Goal: Check status: Check status

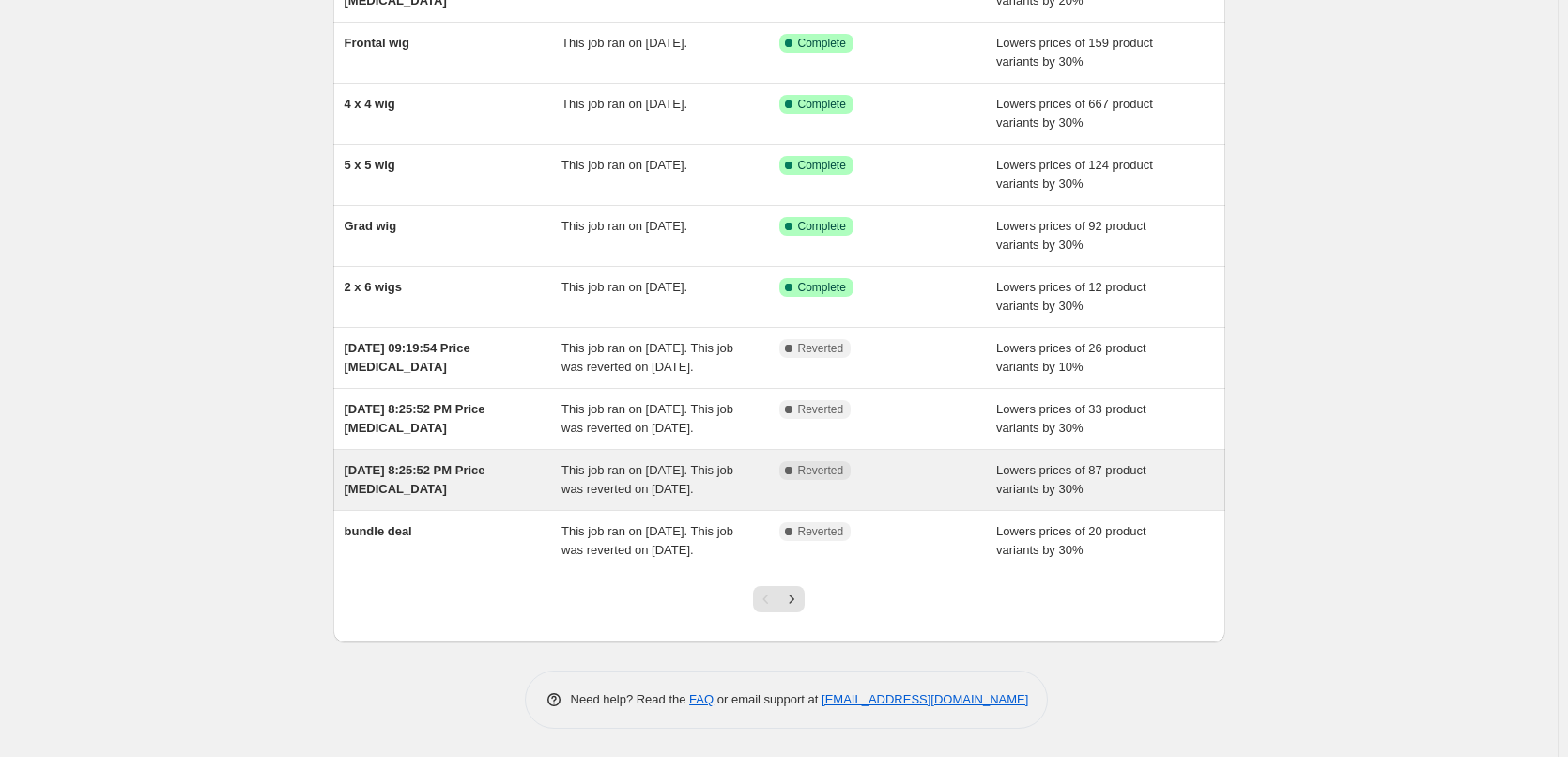
scroll to position [285, 0]
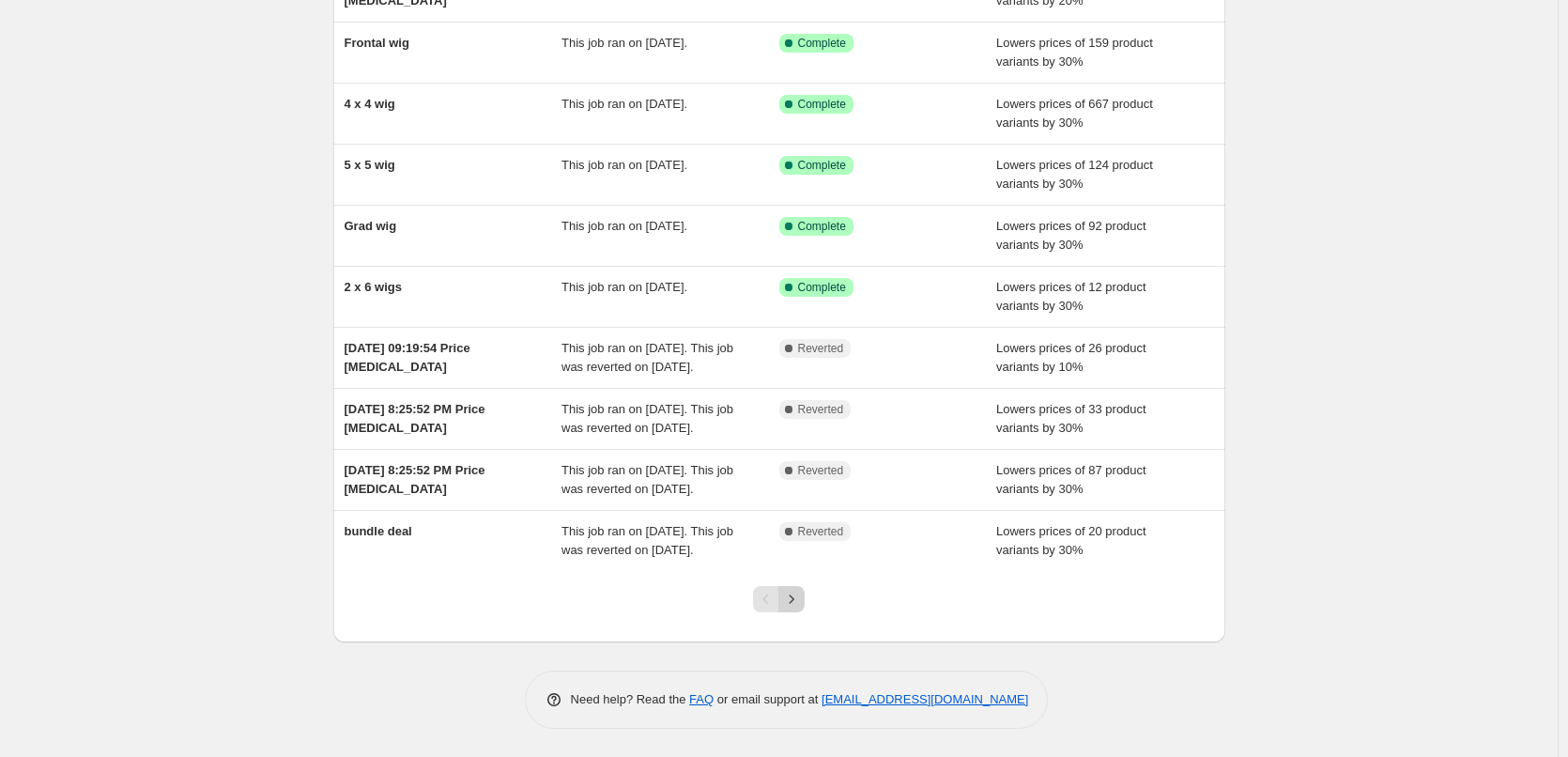
click at [795, 597] on icon "Next" at bounding box center [792, 599] width 5 height 8
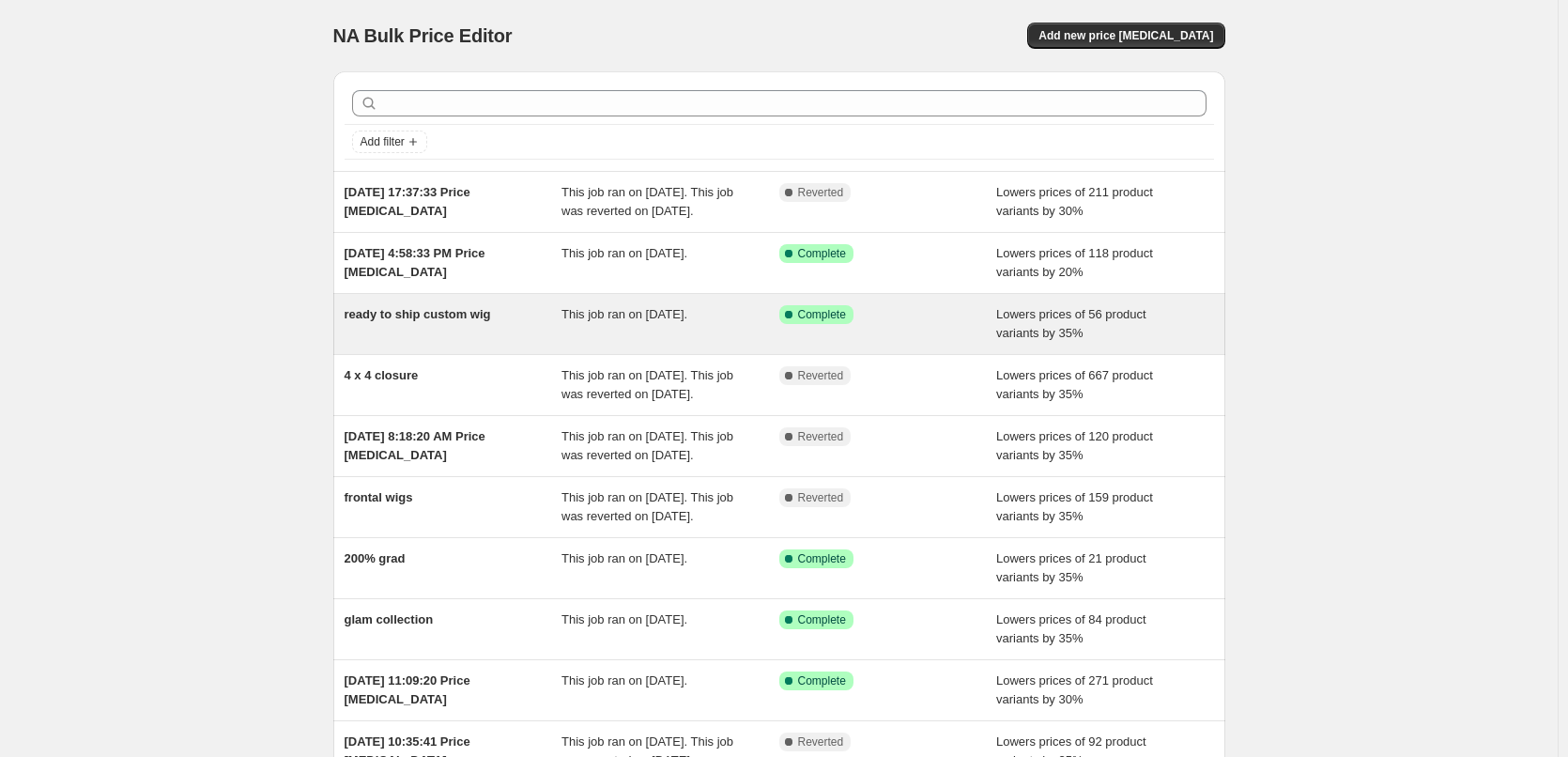
click at [621, 343] on div "This job ran on [DATE]." at bounding box center [671, 324] width 218 height 38
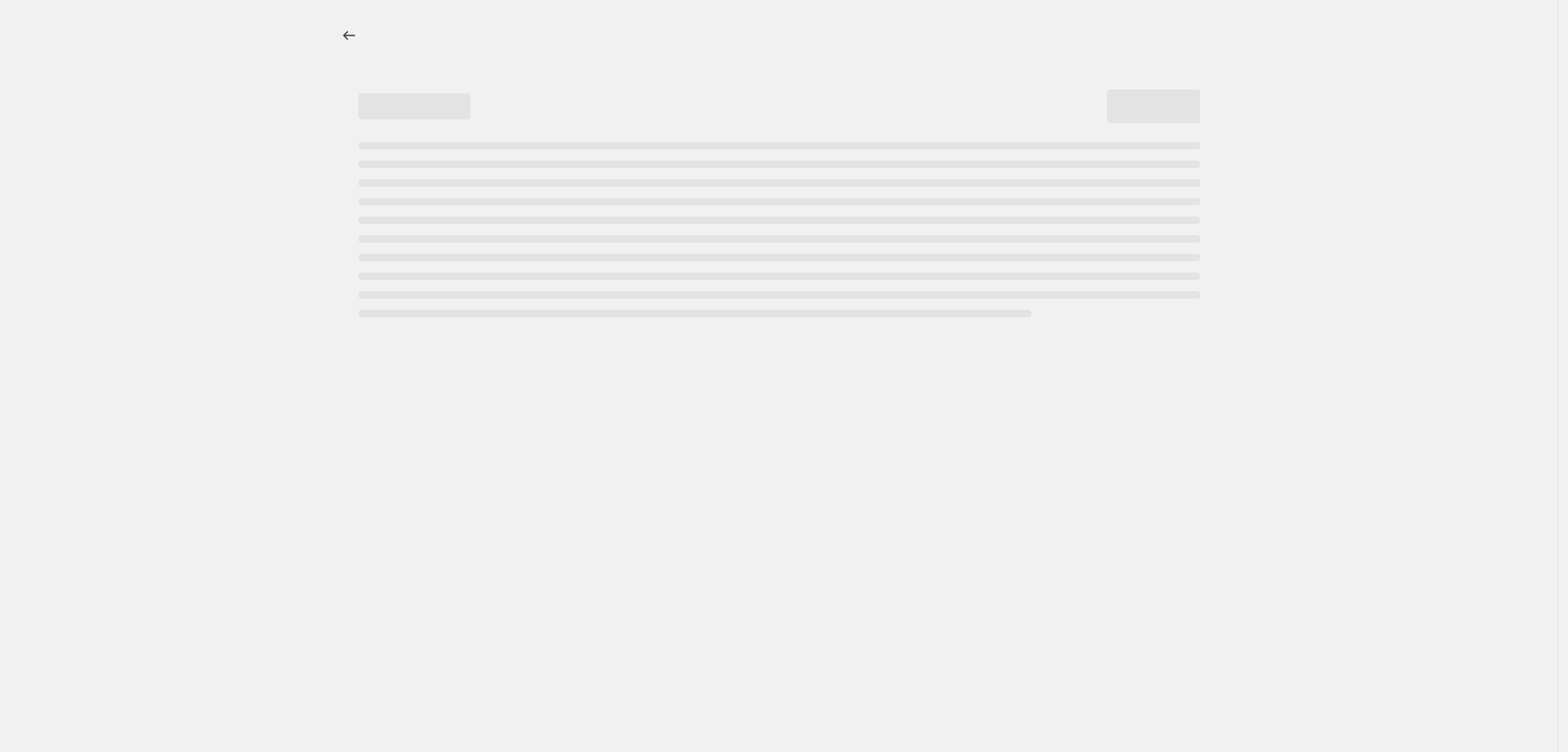
select select "percentage"
select select "collection"
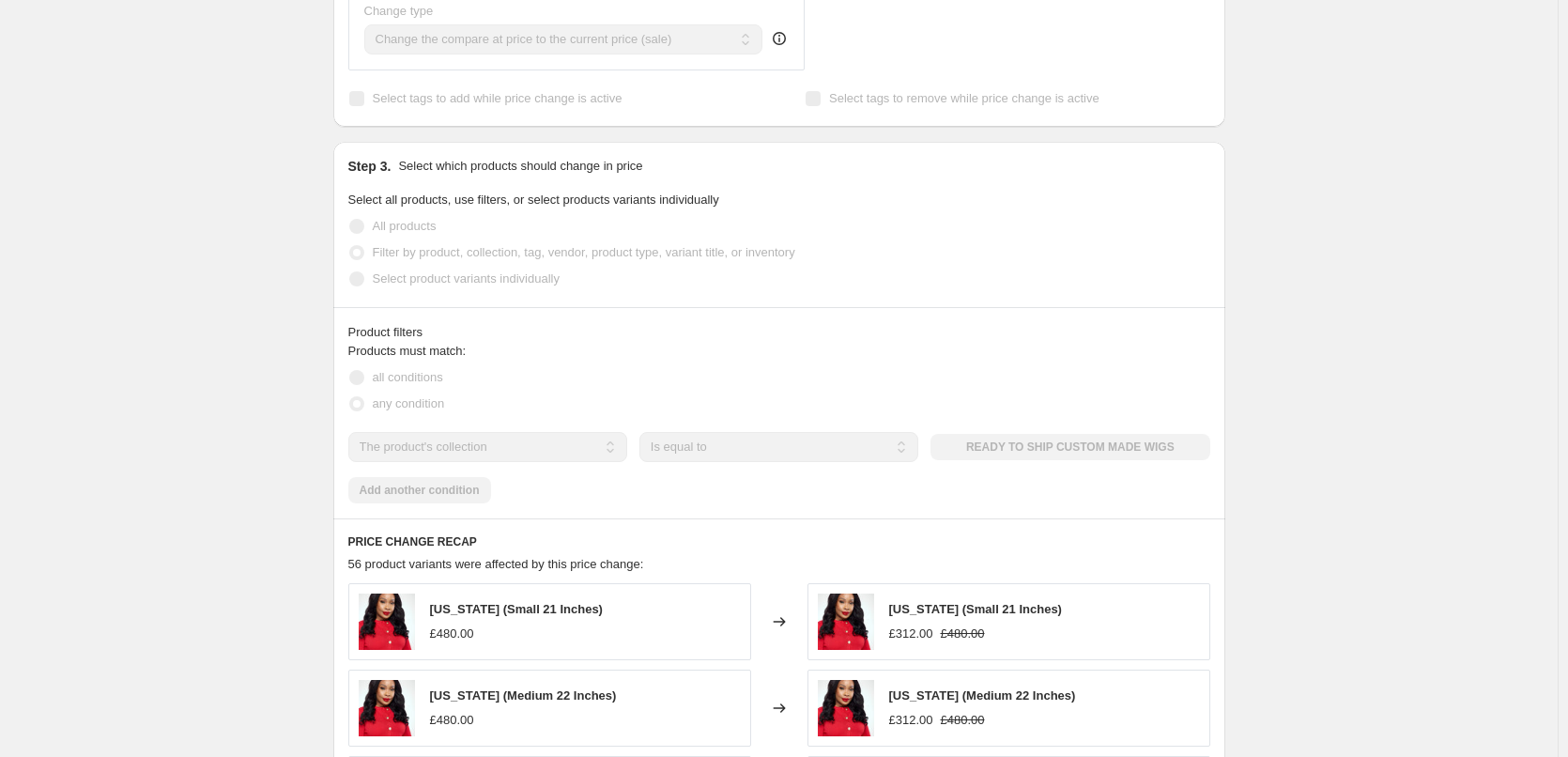
scroll to position [939, 0]
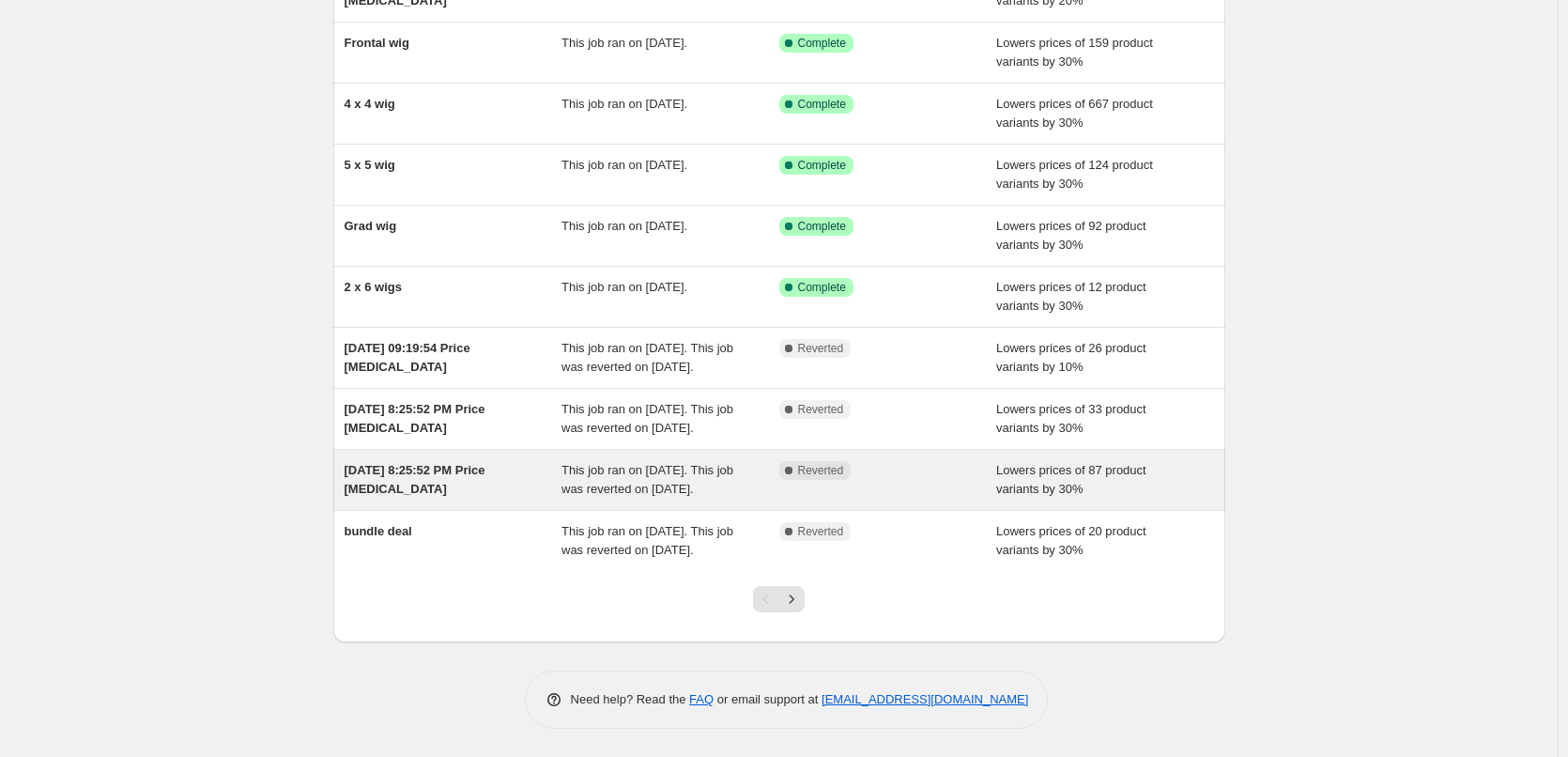
scroll to position [285, 0]
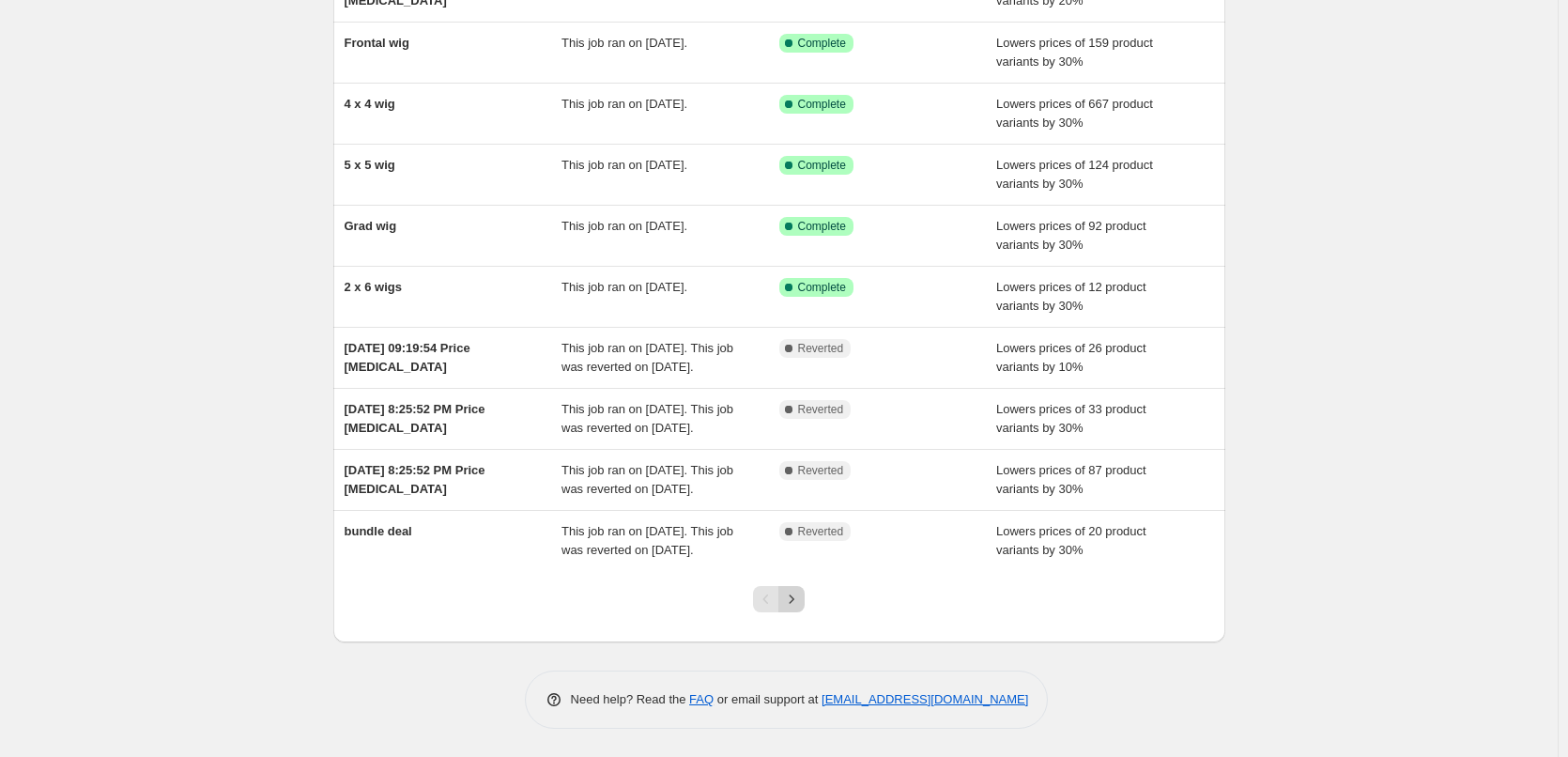
click at [787, 606] on icon "Next" at bounding box center [791, 599] width 19 height 19
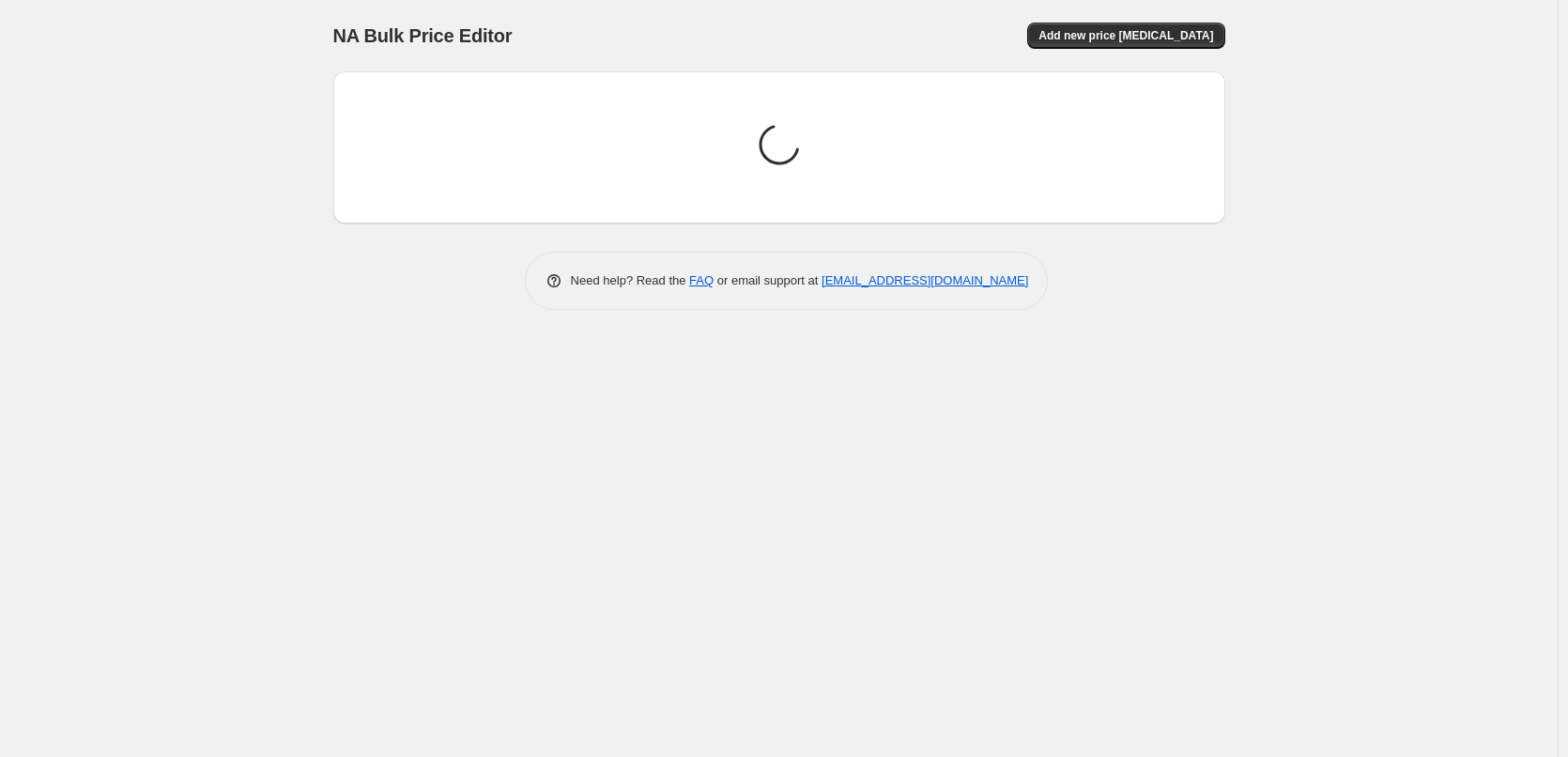
scroll to position [0, 0]
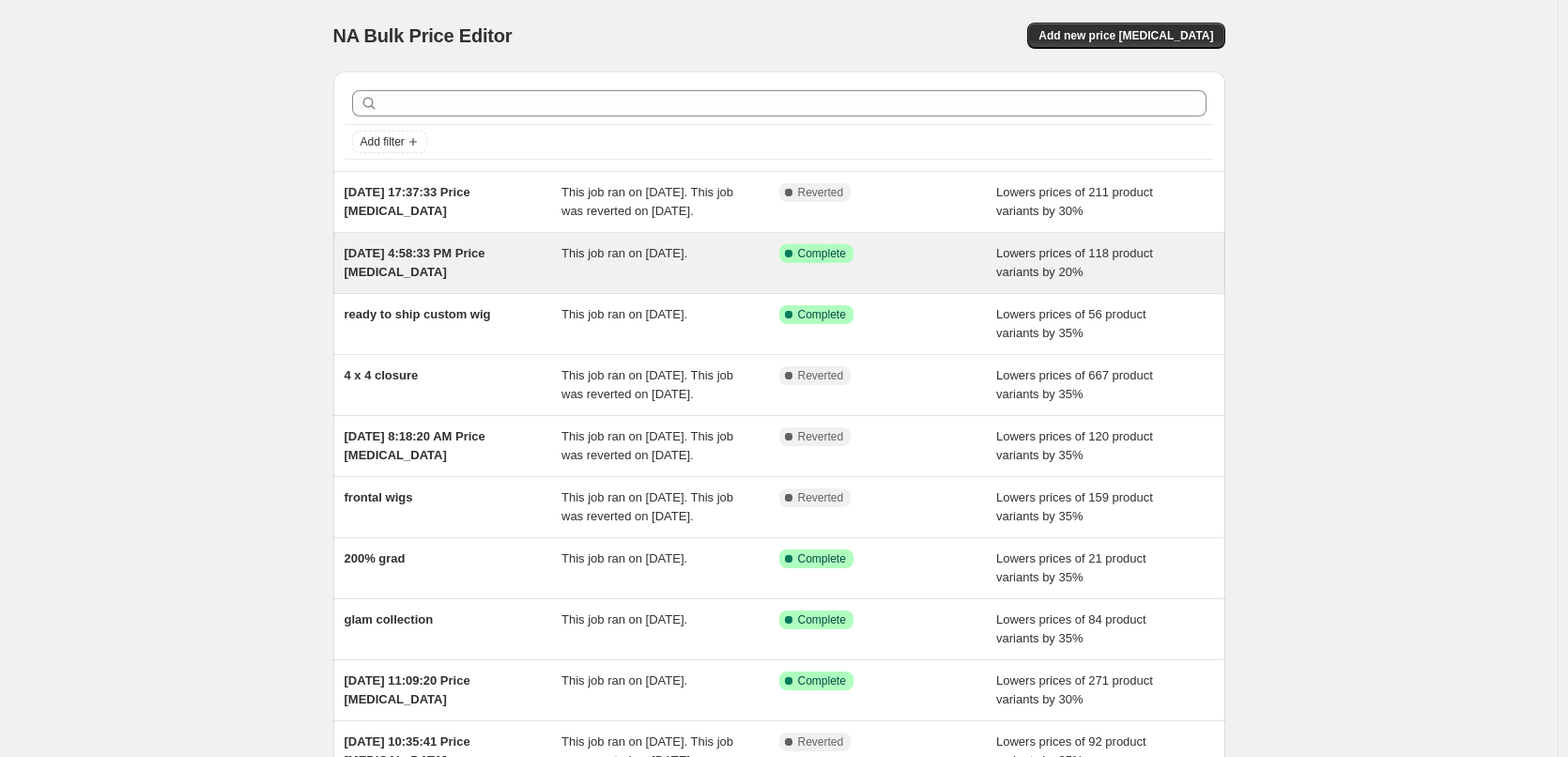
click at [767, 272] on div "This job ran on [DATE]." at bounding box center [671, 263] width 218 height 38
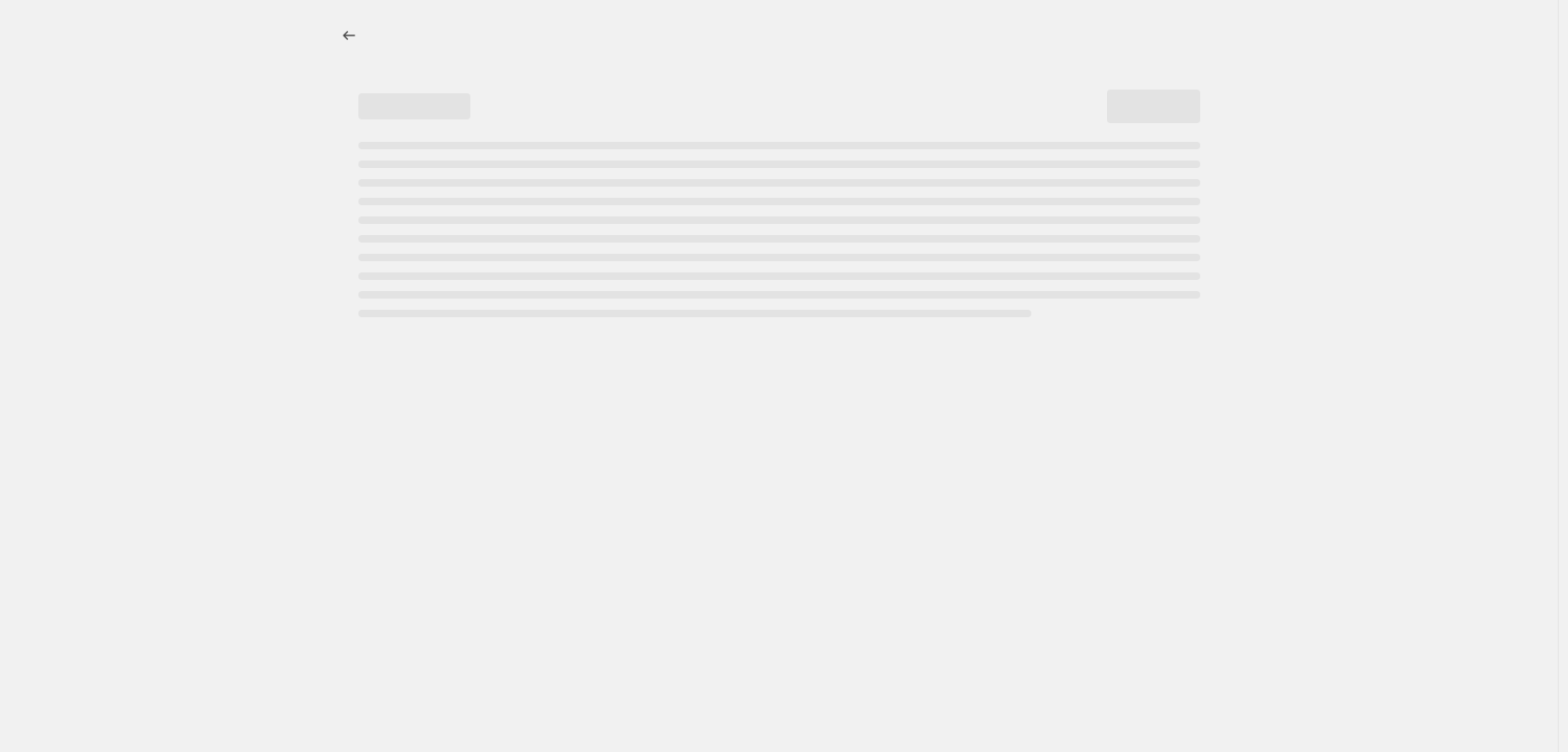
select select "percentage"
select select "collection"
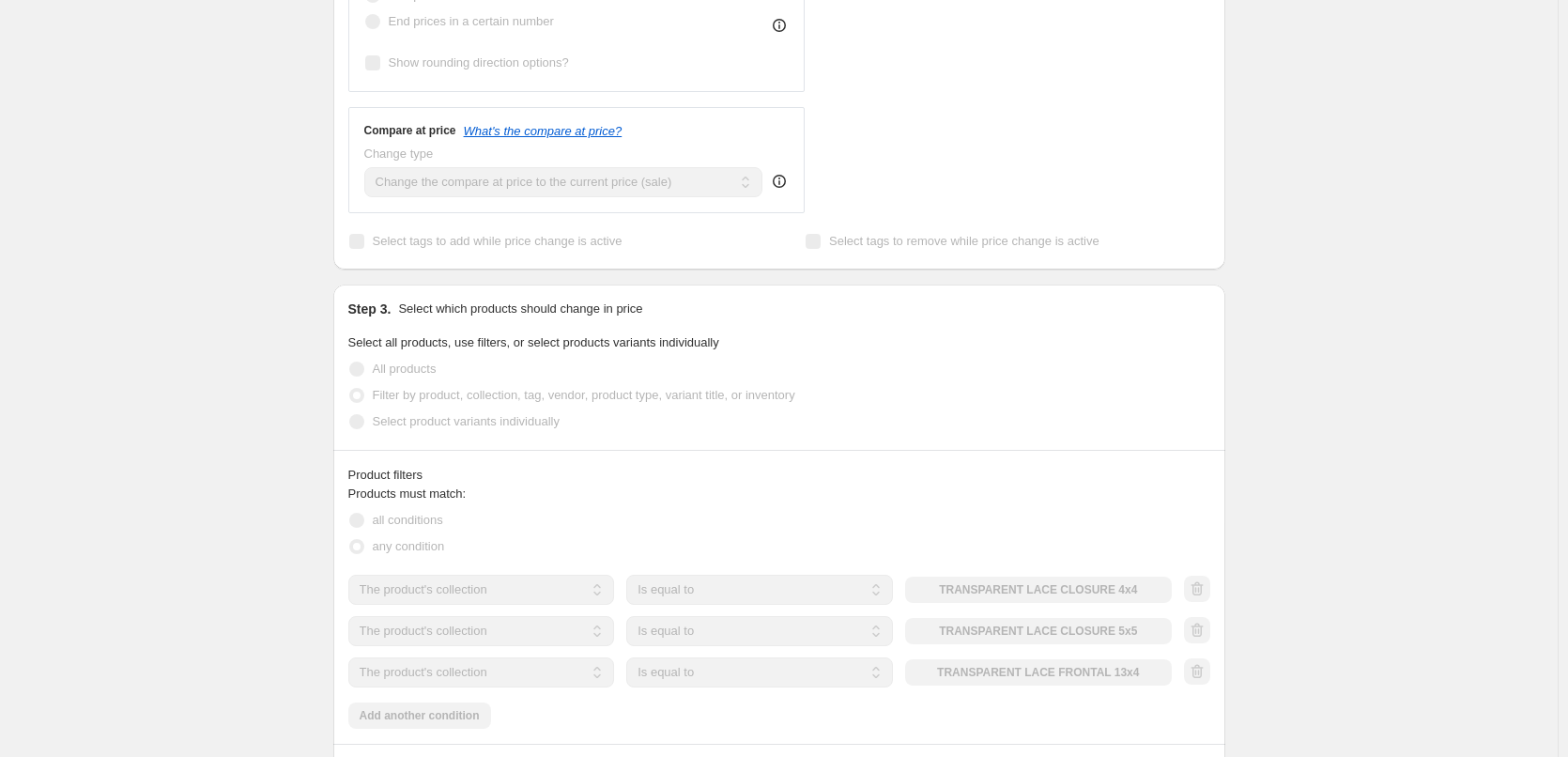
scroll to position [1127, 0]
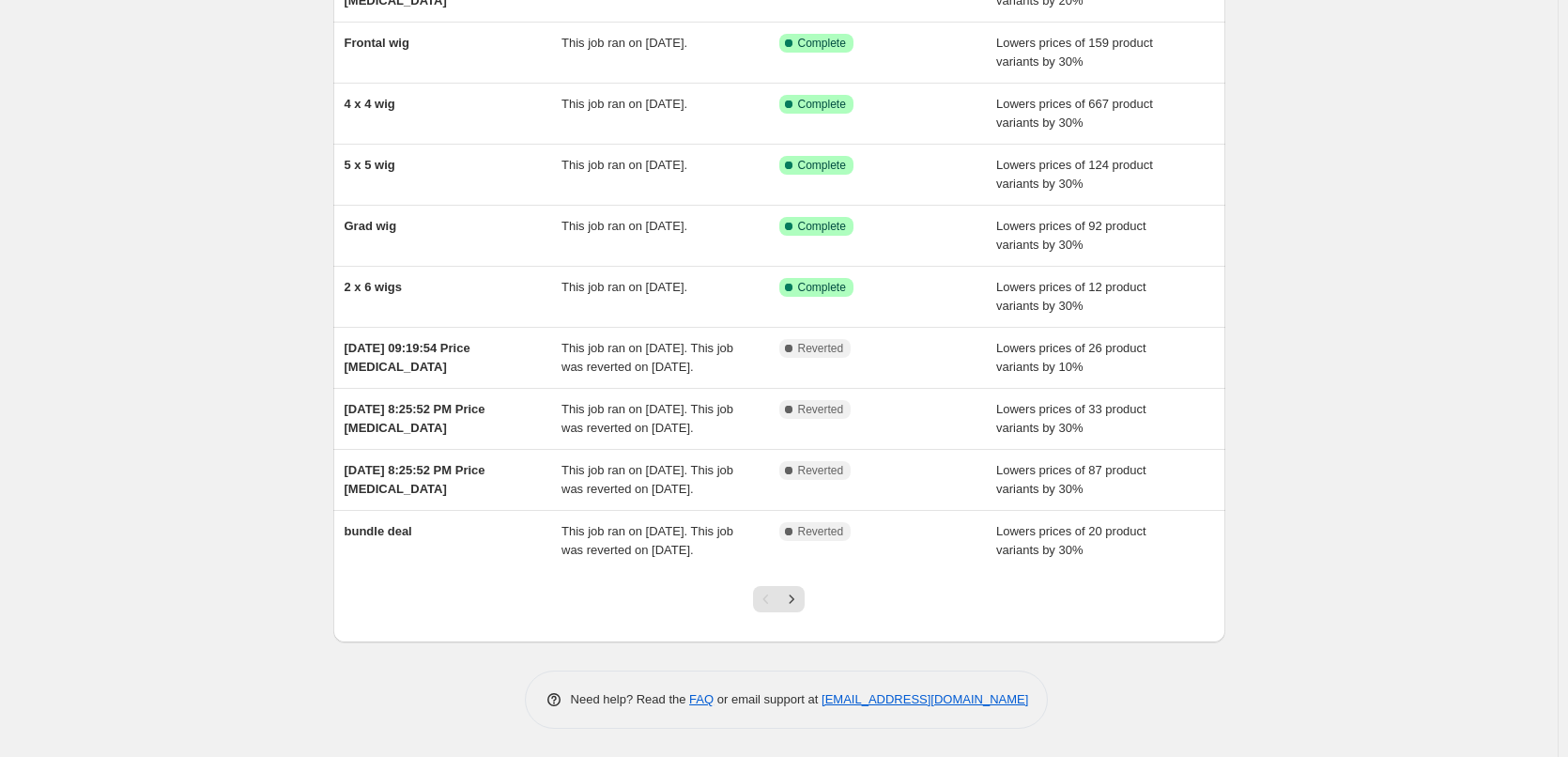
scroll to position [285, 0]
click at [798, 595] on icon "Next" at bounding box center [791, 599] width 19 height 19
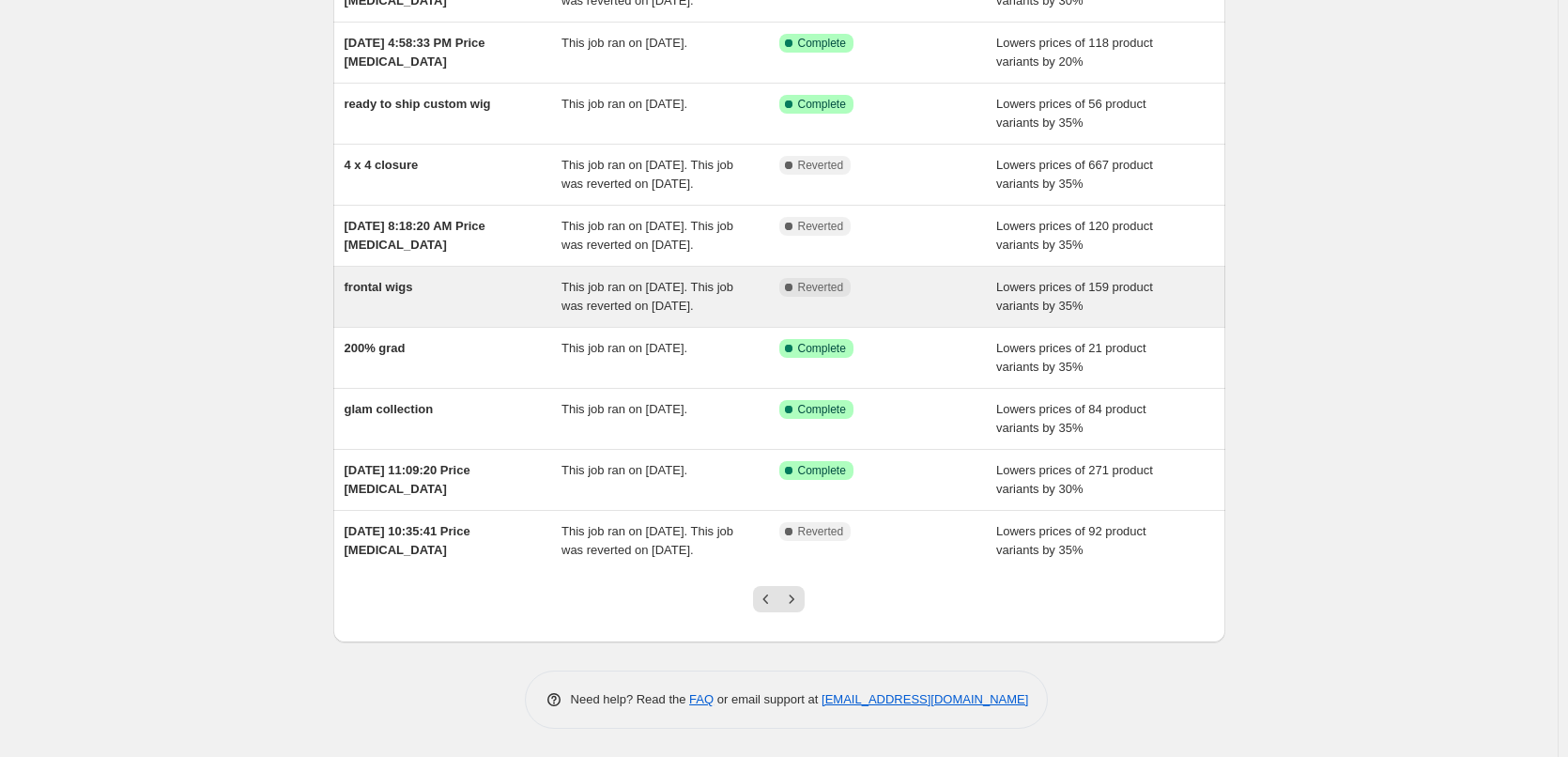
scroll to position [304, 0]
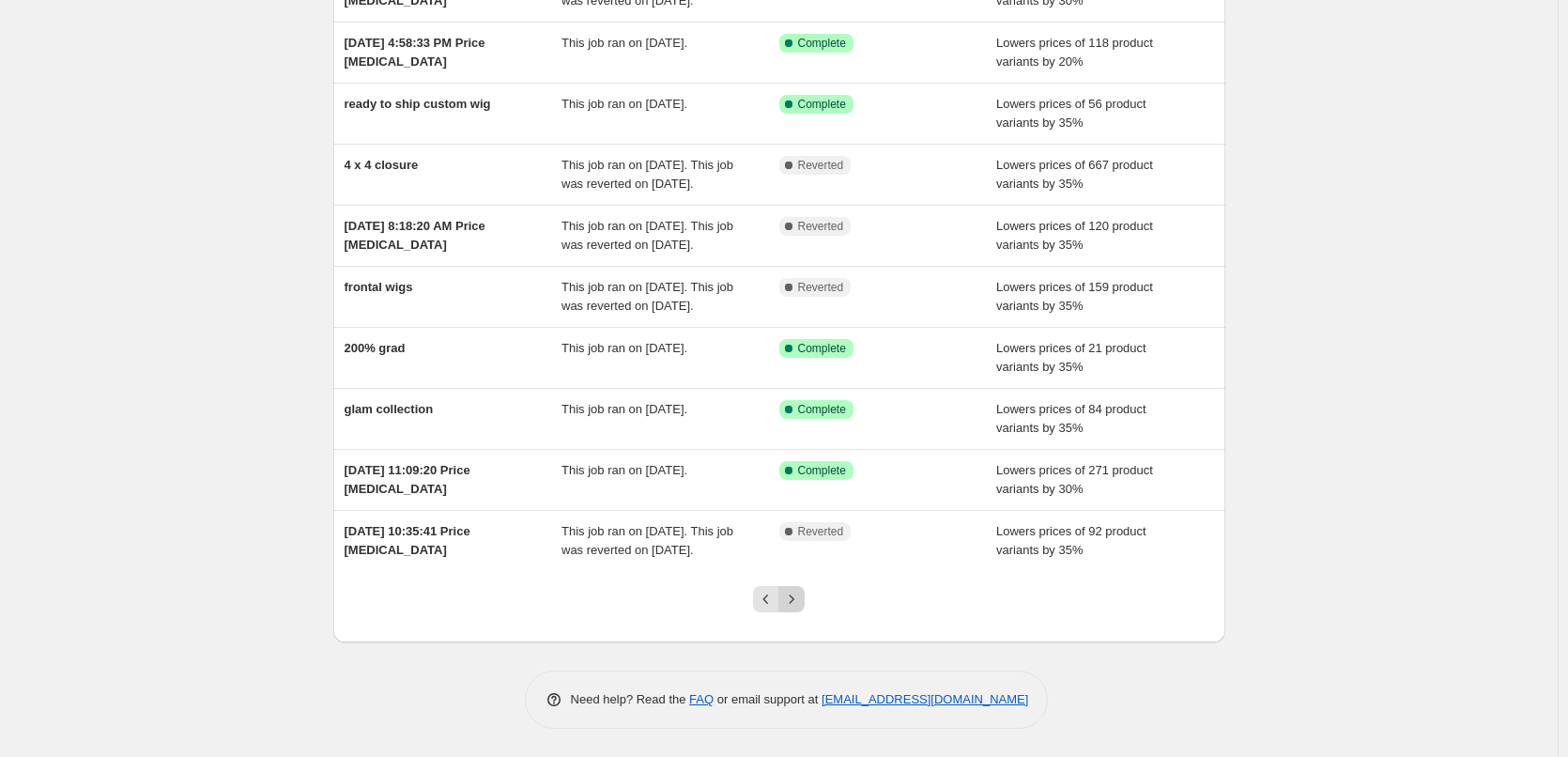
click at [795, 599] on icon "Next" at bounding box center [791, 599] width 19 height 19
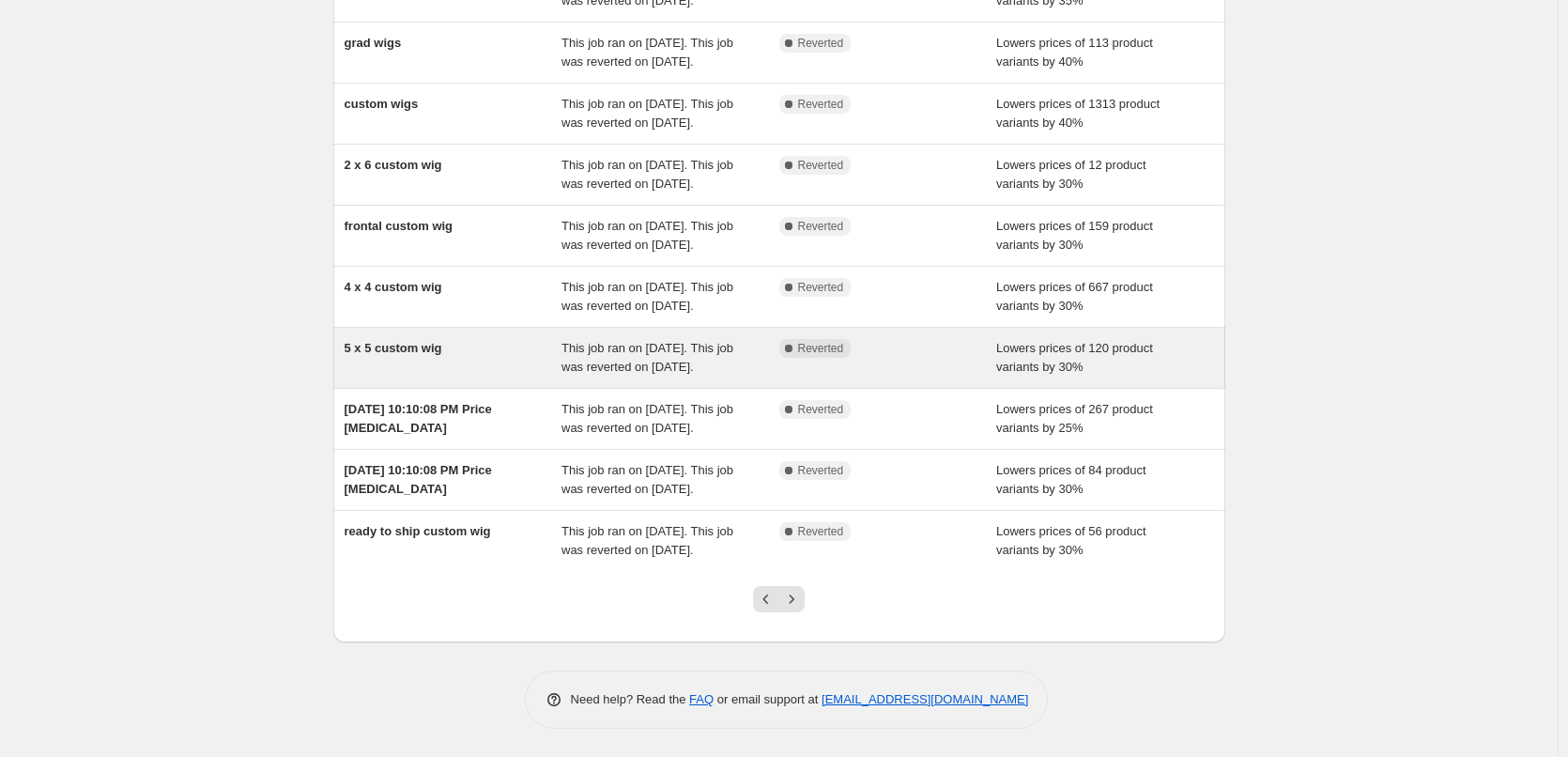
scroll to position [398, 0]
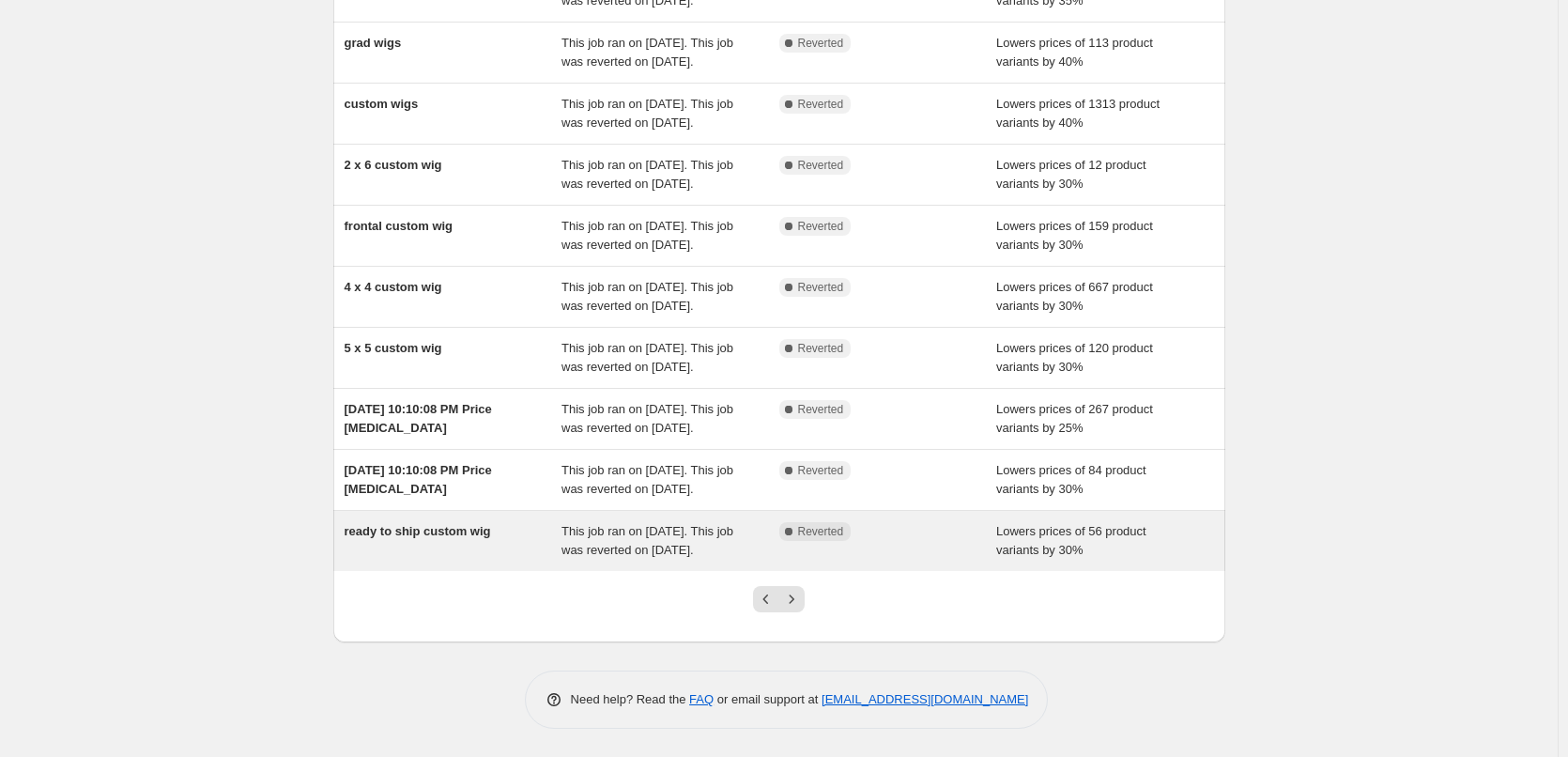
click at [798, 595] on icon "Next" at bounding box center [791, 599] width 19 height 19
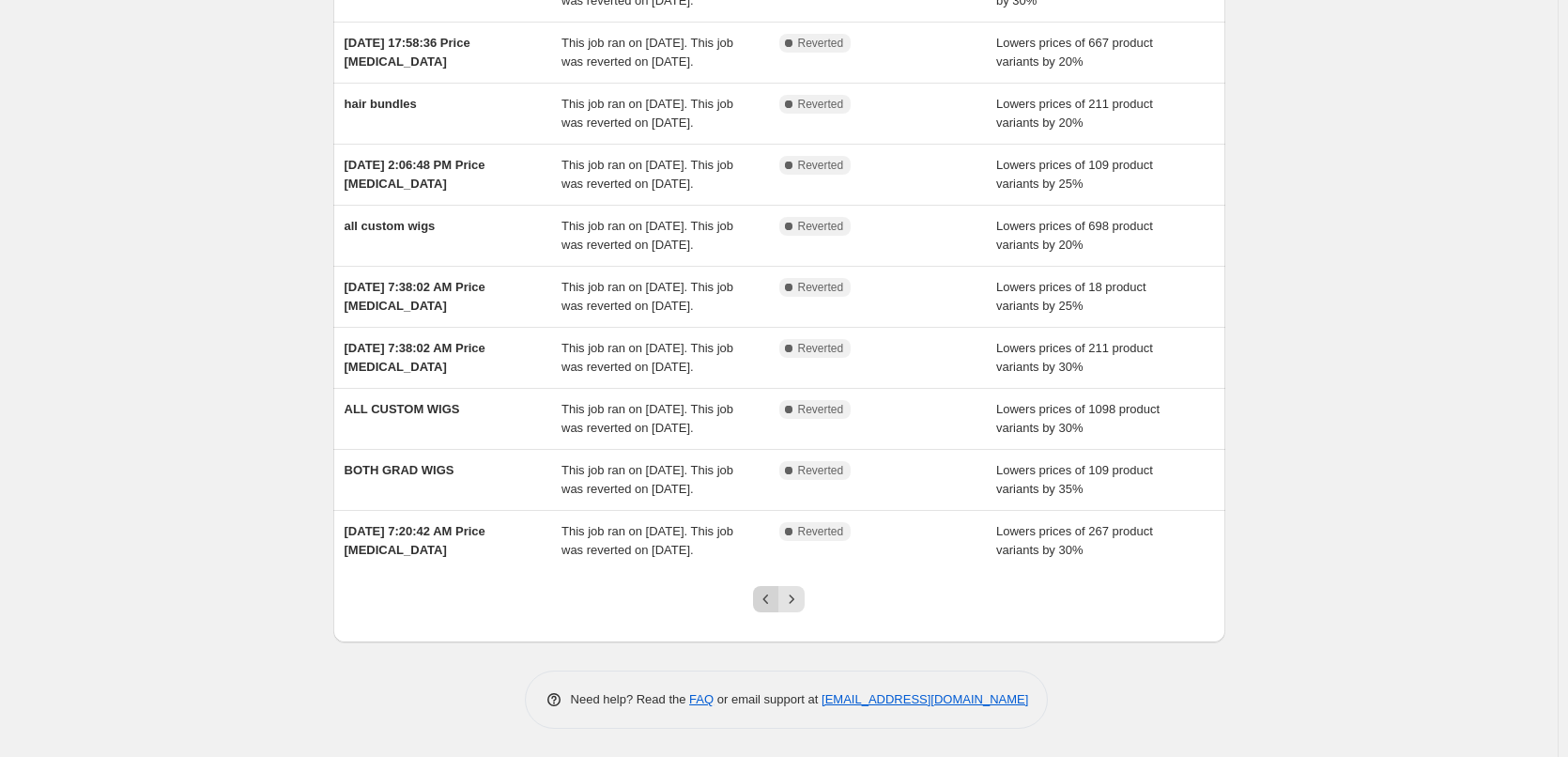
click at [759, 590] on button "Previous" at bounding box center [766, 599] width 26 height 26
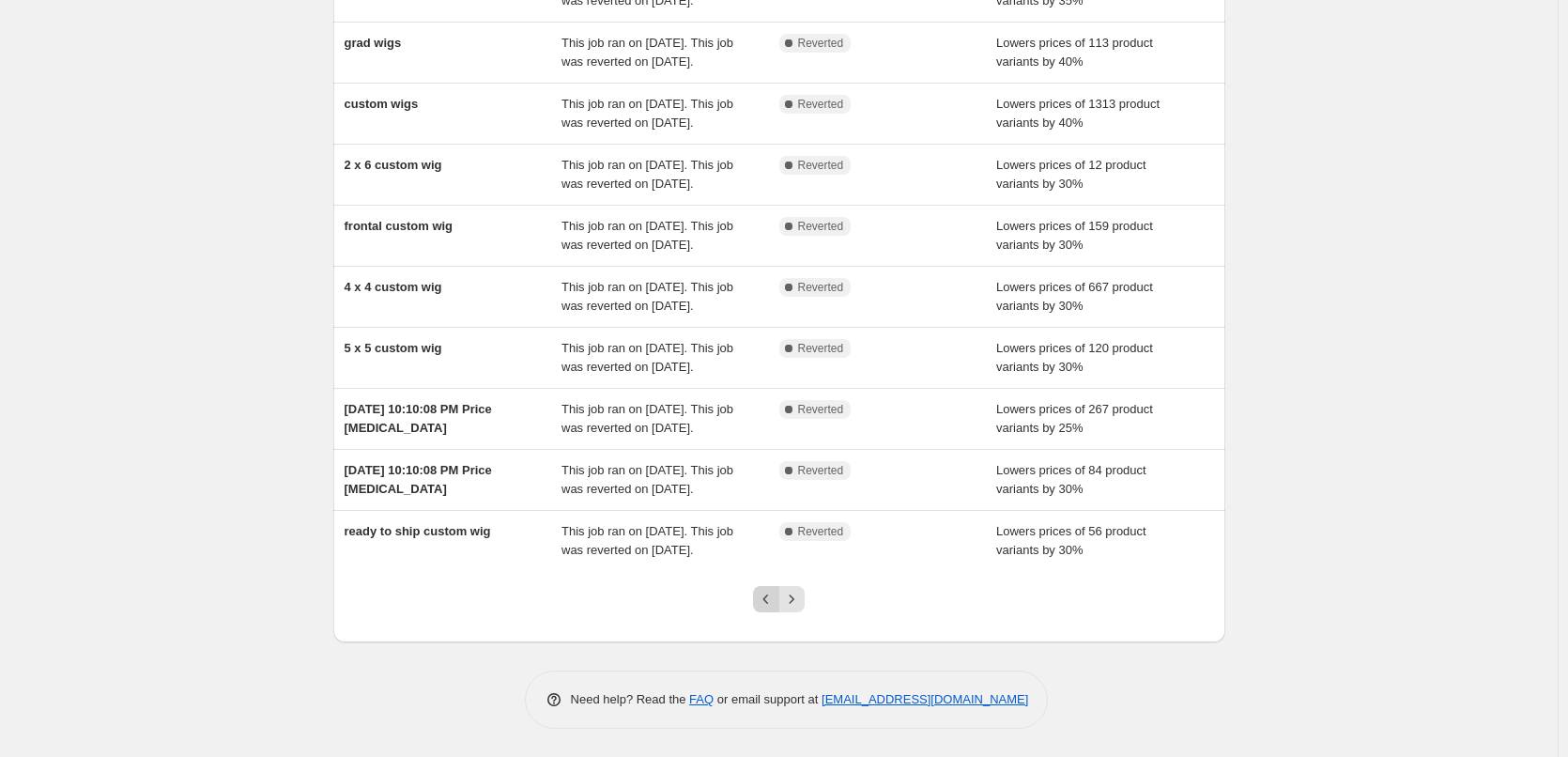
click at [771, 598] on icon "Previous" at bounding box center [766, 599] width 19 height 19
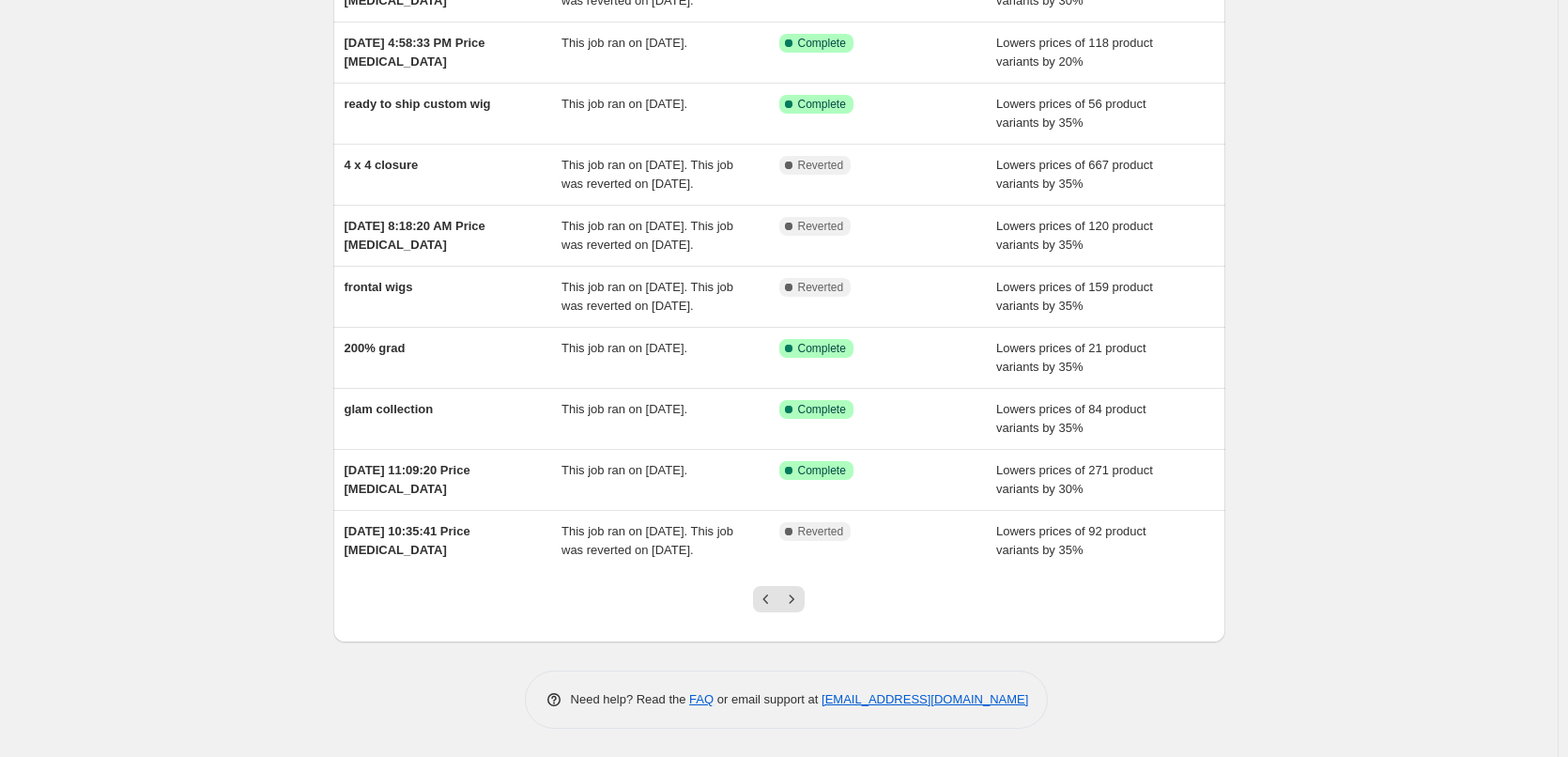
scroll to position [304, 0]
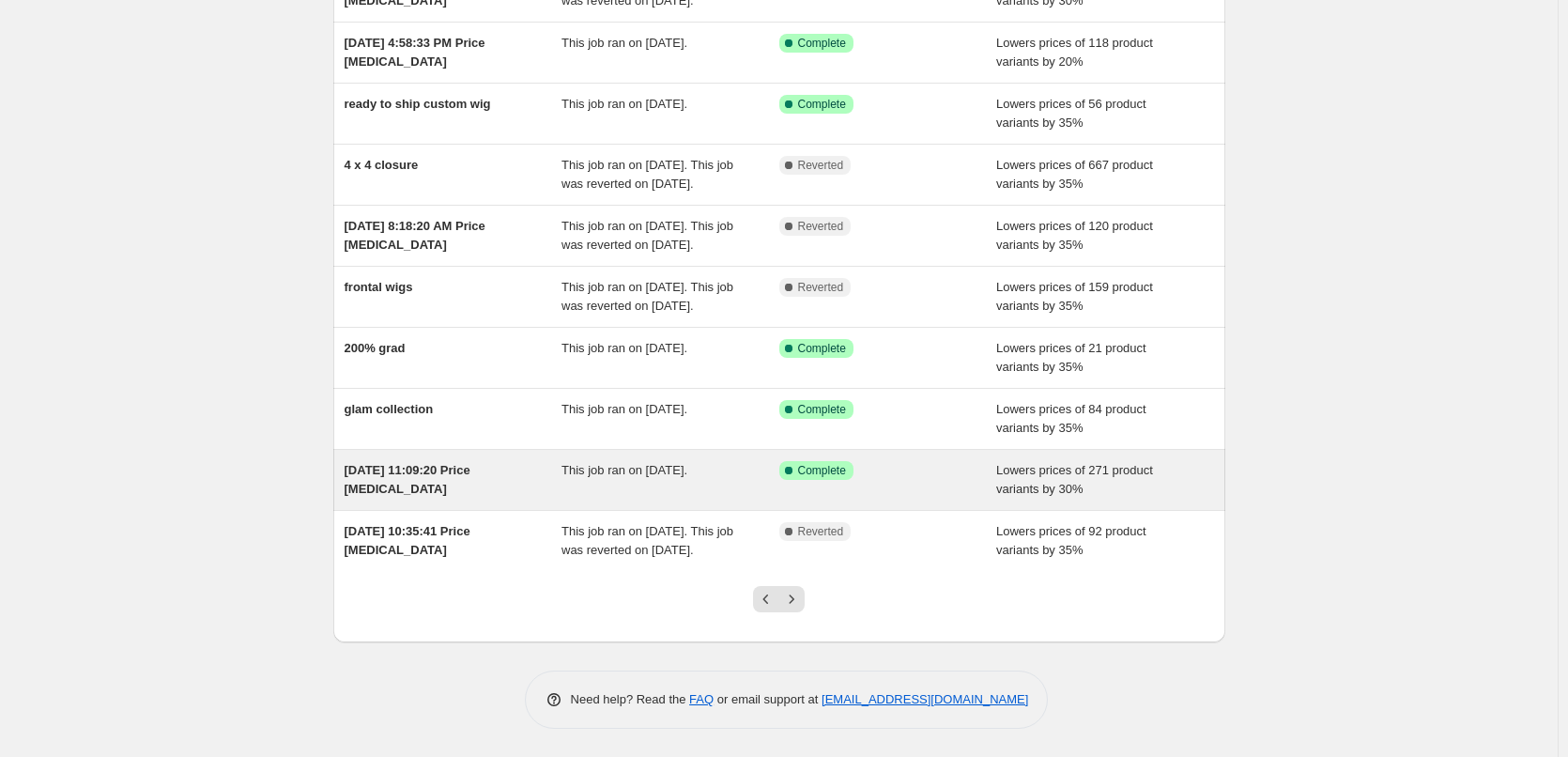
click at [680, 463] on span "This job ran on [DATE]." at bounding box center [625, 470] width 125 height 14
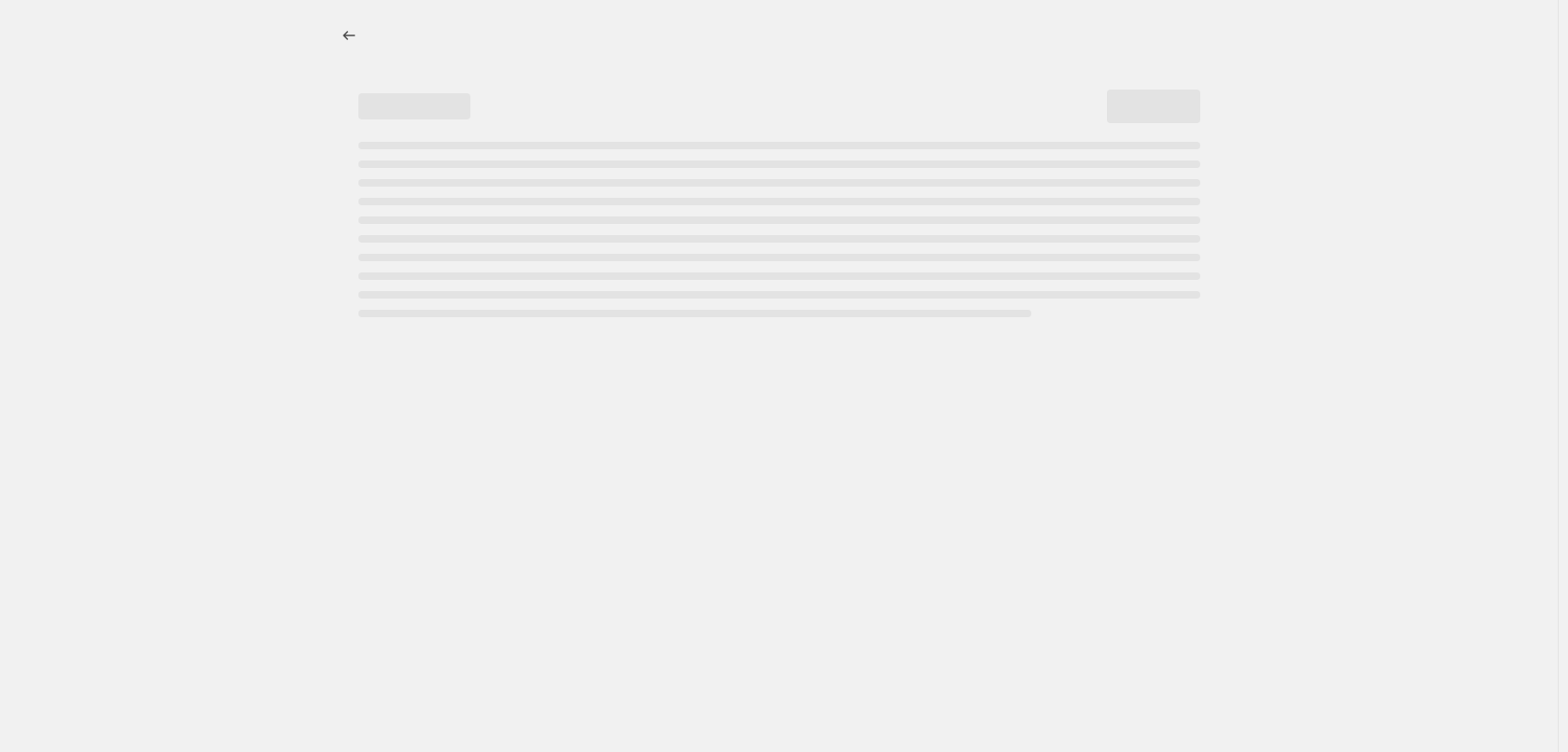
select select "percentage"
select select "collection"
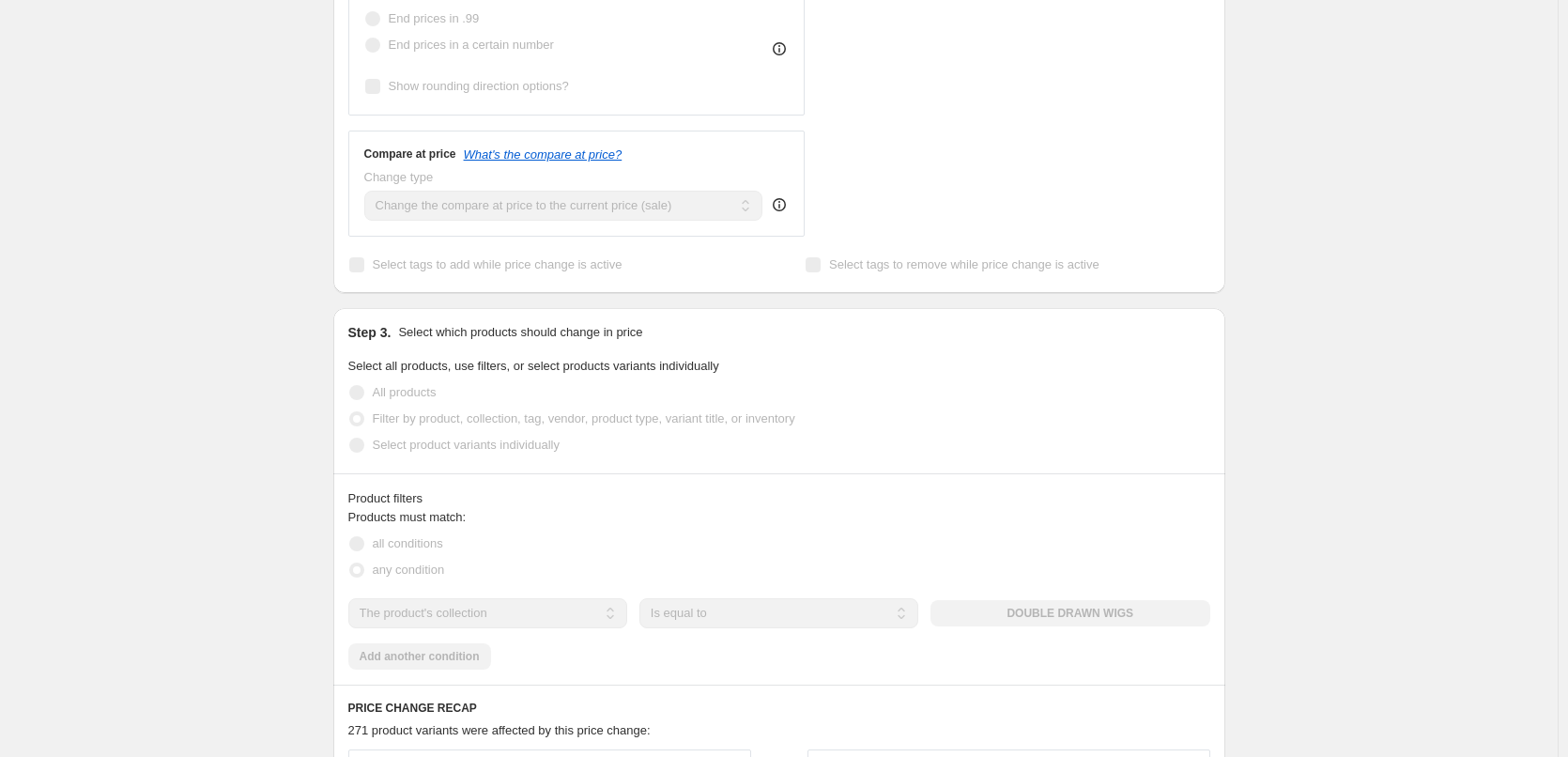
scroll to position [939, 0]
